Goal: Task Accomplishment & Management: Use online tool/utility

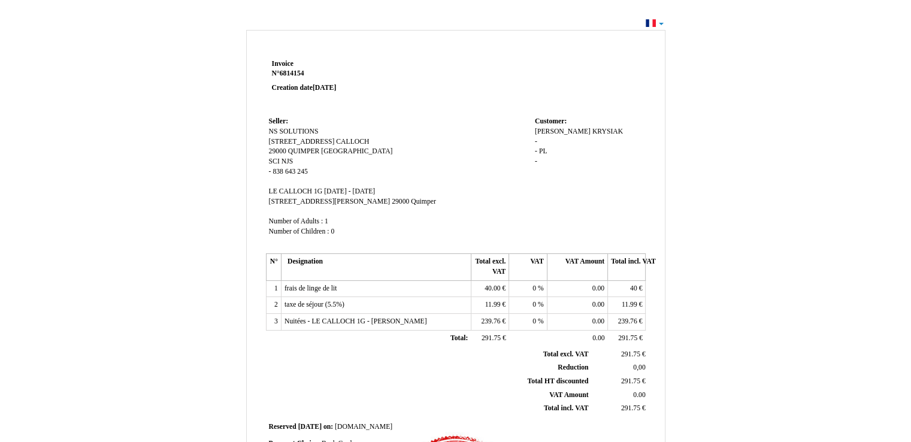
click at [657, 23] on div "Invoice Invoice N° 6814154 6814154 Creation date 23 September 2025 Seller: Sell…" at bounding box center [455, 359] width 911 height 689
click at [648, 23] on div "Invoice Invoice N° 6814154 6814154 Creation date 23 September 2025 Seller: Sell…" at bounding box center [455, 359] width 911 height 689
click at [465, 126] on td "Seller: Seller: NS SOLUTIONS NS SOLUTIONS 5 RUE JEAN PIERRE CALLOCH 5 RUE JEAN …" at bounding box center [399, 182] width 266 height 137
drag, startPoint x: 460, startPoint y: 221, endPoint x: 425, endPoint y: 264, distance: 55.4
click at [425, 264] on th "Designation" at bounding box center [376, 267] width 190 height 26
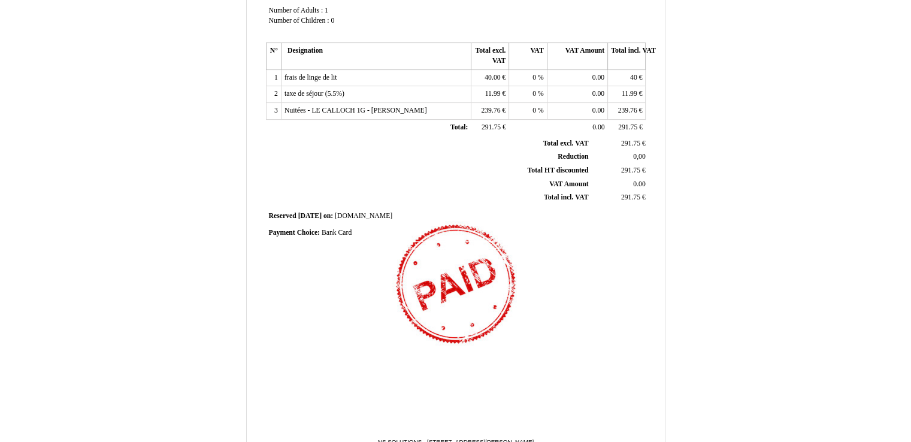
scroll to position [262, 0]
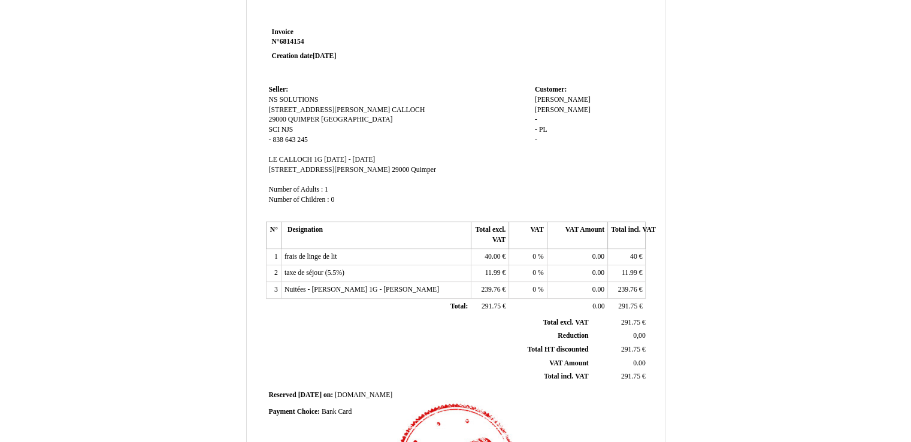
scroll to position [60, 0]
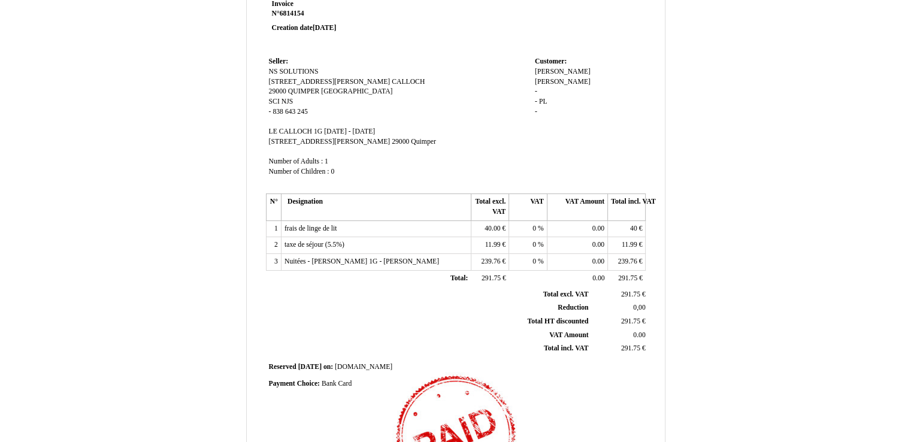
click at [280, 347] on th "Total incl. VAT Total incl. VAT" at bounding box center [429, 349] width 323 height 14
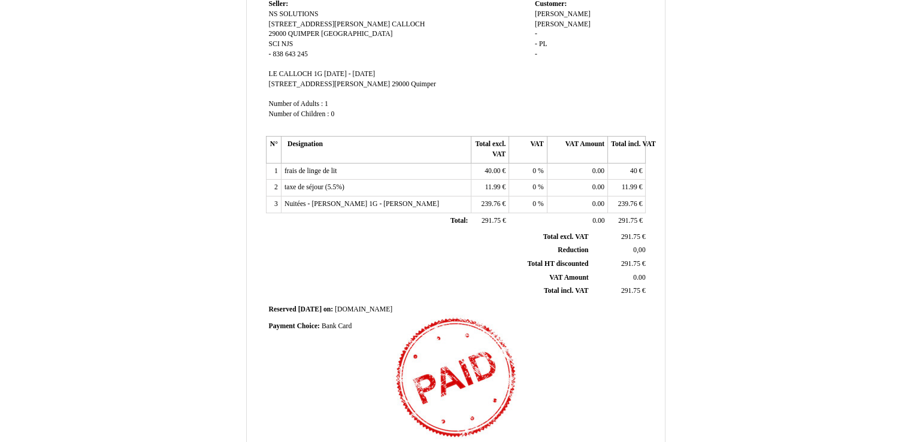
scroll to position [120, 0]
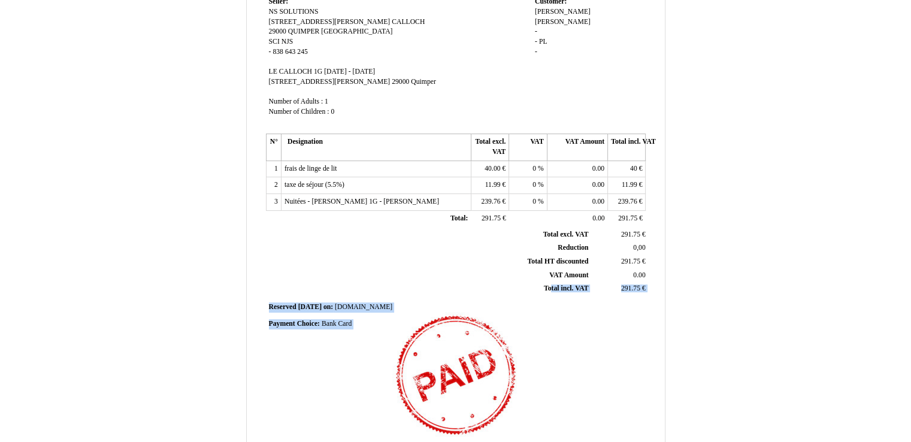
drag, startPoint x: 348, startPoint y: 282, endPoint x: 267, endPoint y: 394, distance: 138.6
click at [274, 379] on div "Invoice Invoice N° 6814154 6814154 Creation date 23 September 2025 Seller: Sell…" at bounding box center [456, 220] width 384 height 566
click at [267, 394] on div "Invoice Invoice N° 6814154 6814154 Creation date 23 September 2025 Seller: Sell…" at bounding box center [456, 220] width 384 height 566
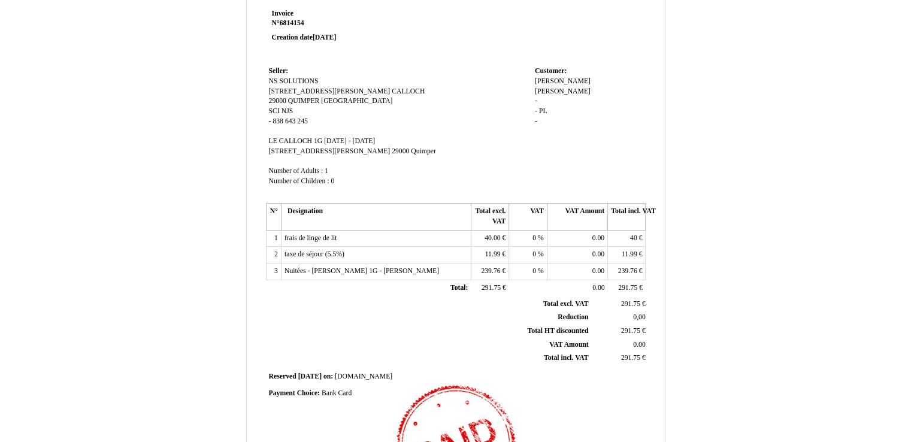
scroll to position [50, 0]
click at [890, 261] on div "Invoice Invoice N° 6814154 6814154 Creation date 23 September 2025 Seller: Sell…" at bounding box center [455, 309] width 911 height 689
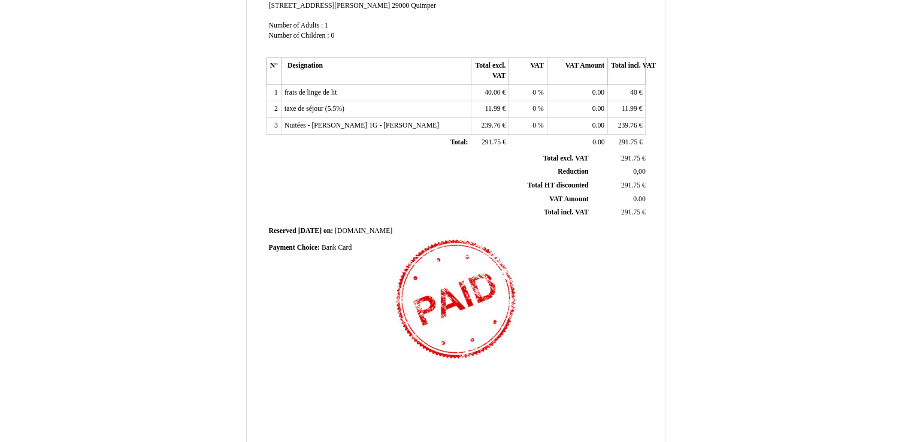
scroll to position [262, 0]
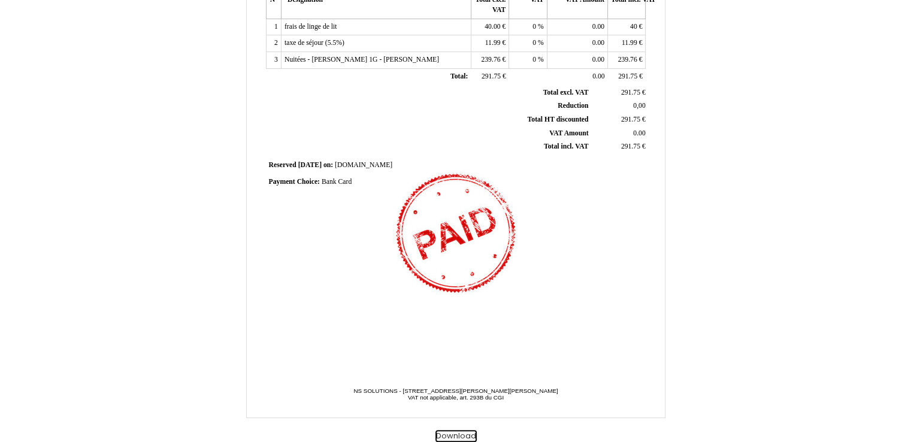
click at [448, 434] on button "Download" at bounding box center [455, 436] width 41 height 13
